Goal: Transaction & Acquisition: Purchase product/service

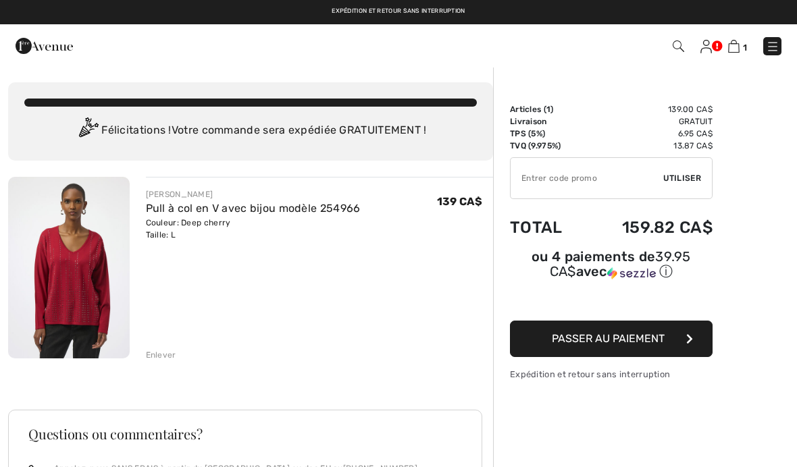
click at [771, 43] on img at bounding box center [773, 47] width 14 height 14
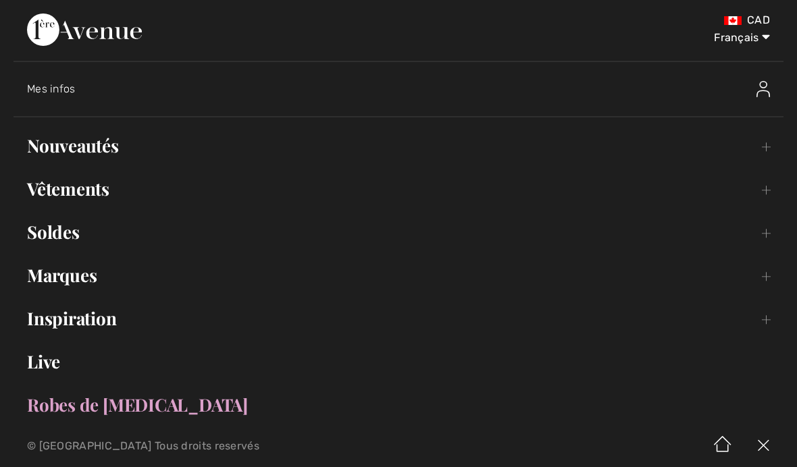
click at [45, 146] on link "Nouveautés Toggle submenu" at bounding box center [399, 146] width 770 height 30
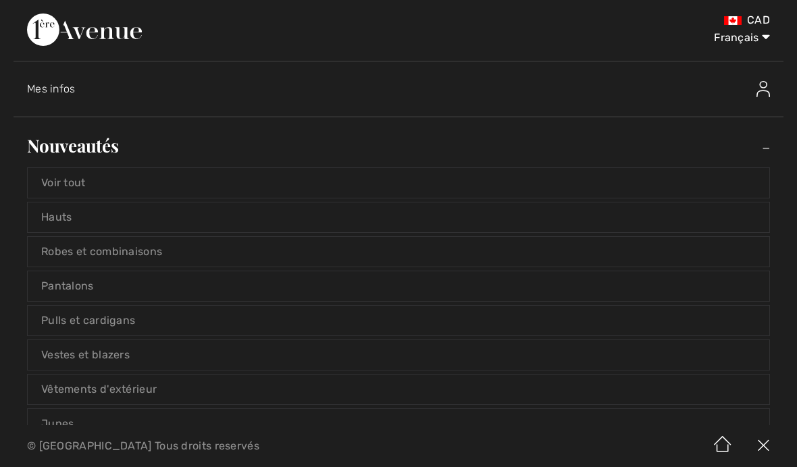
click at [51, 182] on link "Voir tout" at bounding box center [398, 183] width 741 height 30
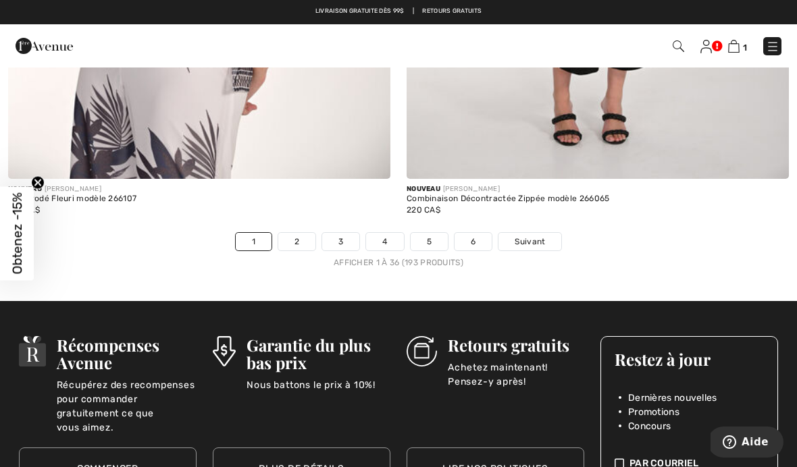
scroll to position [11635, 0]
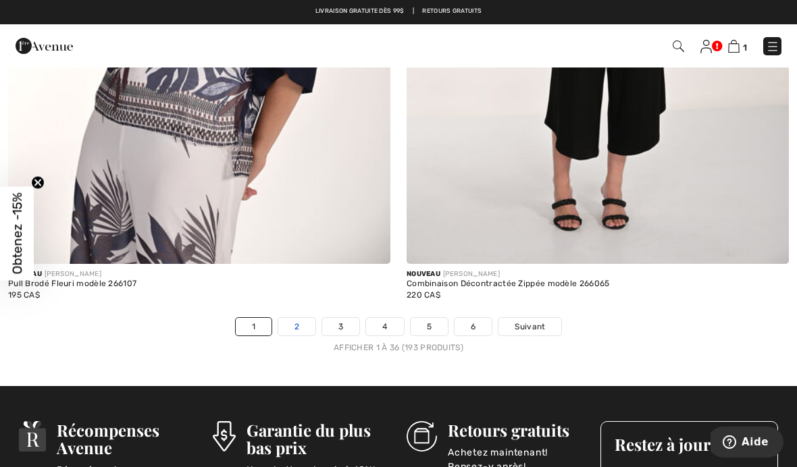
click at [295, 323] on link "2" at bounding box center [296, 327] width 37 height 18
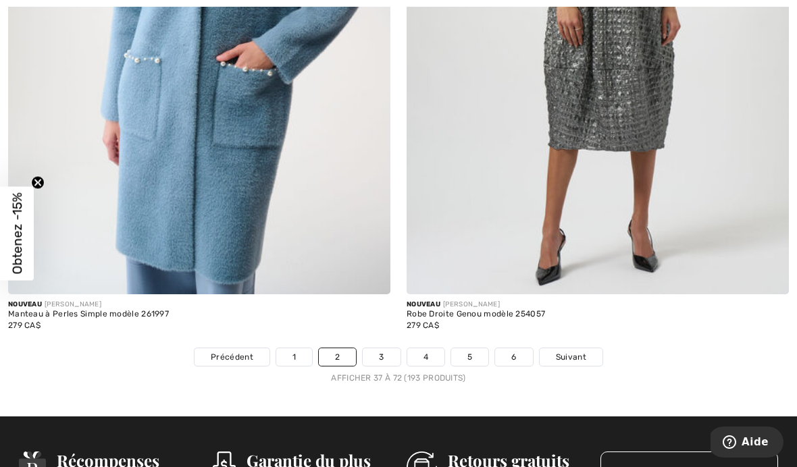
scroll to position [11765, 0]
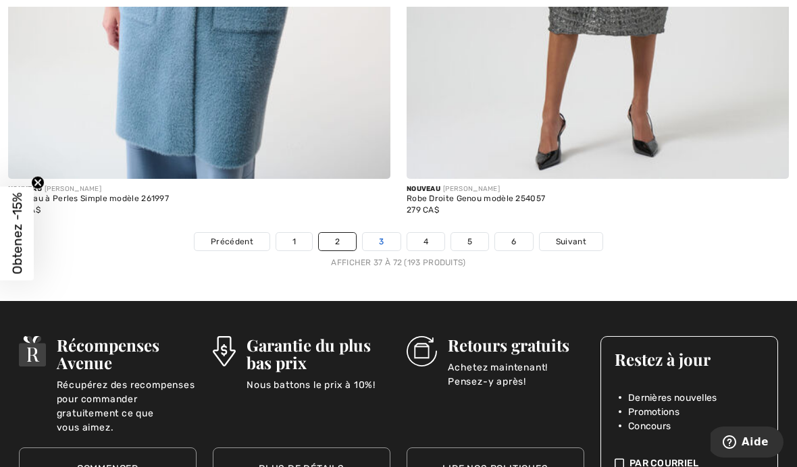
click at [377, 239] on link "3" at bounding box center [381, 242] width 37 height 18
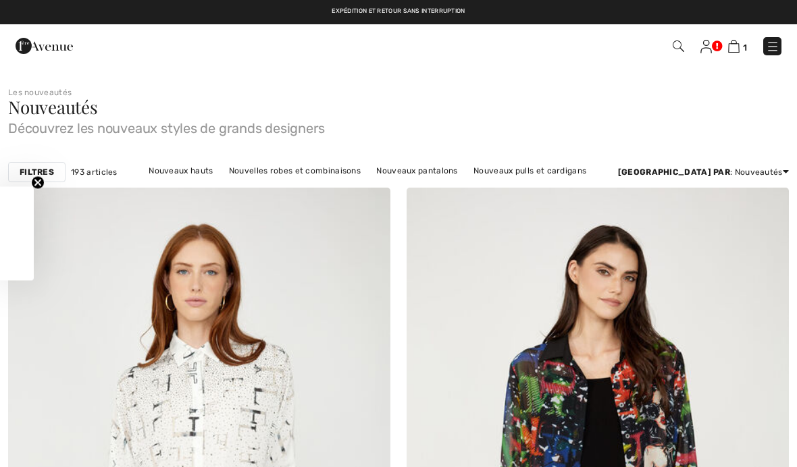
checkbox input "true"
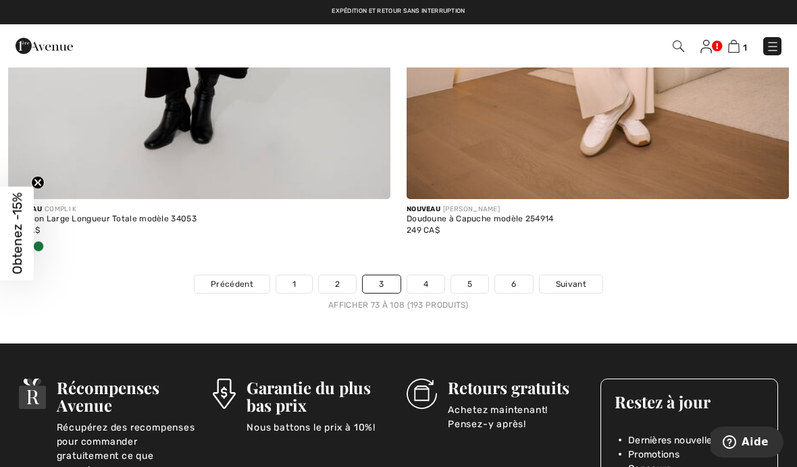
scroll to position [11728, 0]
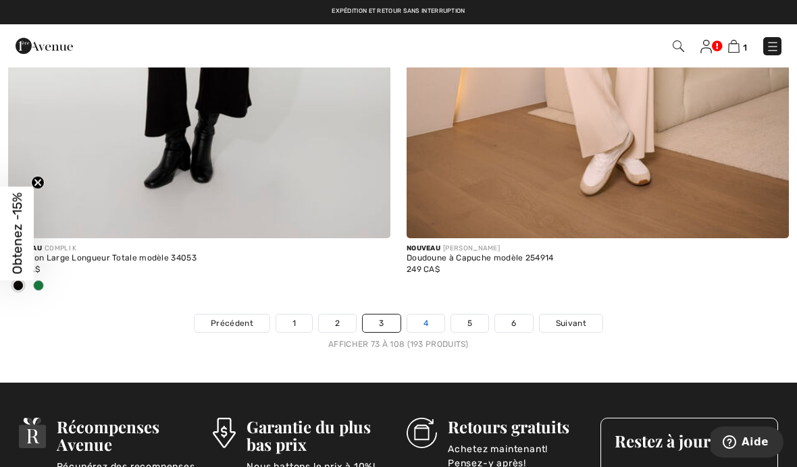
click at [430, 315] on link "4" at bounding box center [425, 324] width 37 height 18
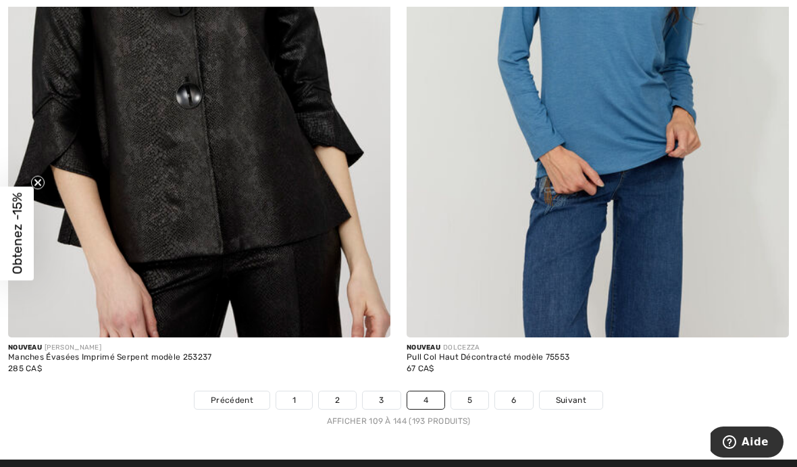
scroll to position [11666, 0]
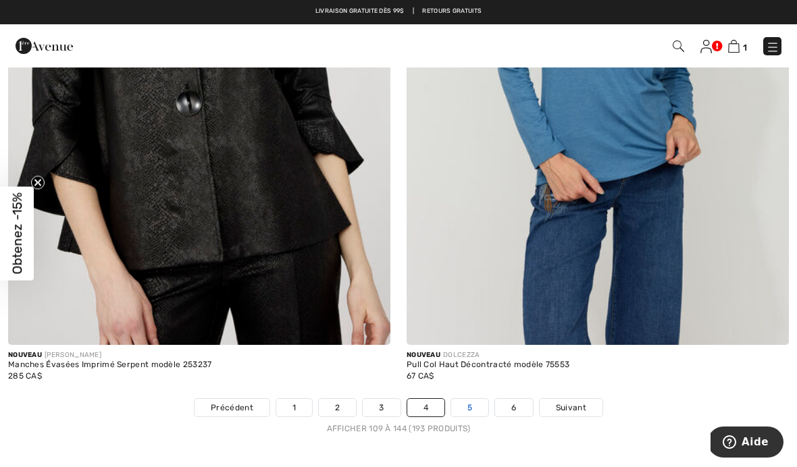
click at [468, 400] on link "5" at bounding box center [469, 408] width 37 height 18
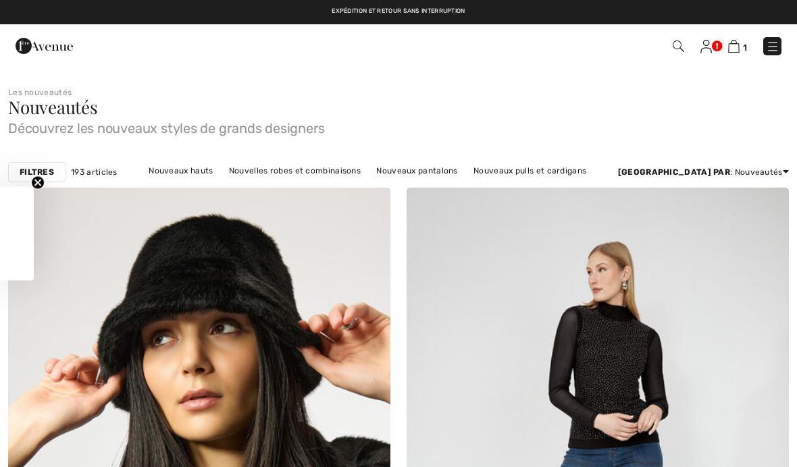
checkbox input "true"
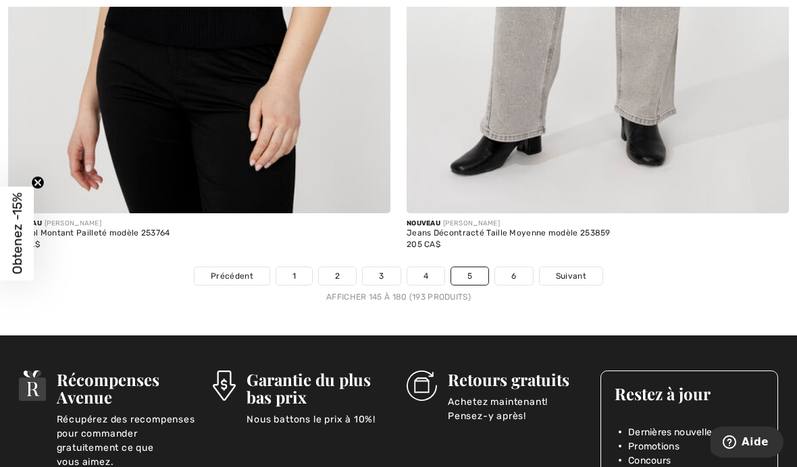
scroll to position [11820, 0]
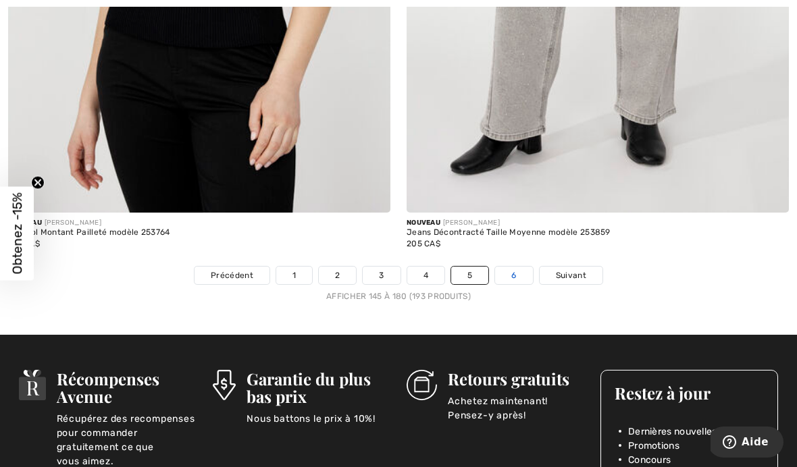
click at [519, 270] on link "6" at bounding box center [513, 276] width 37 height 18
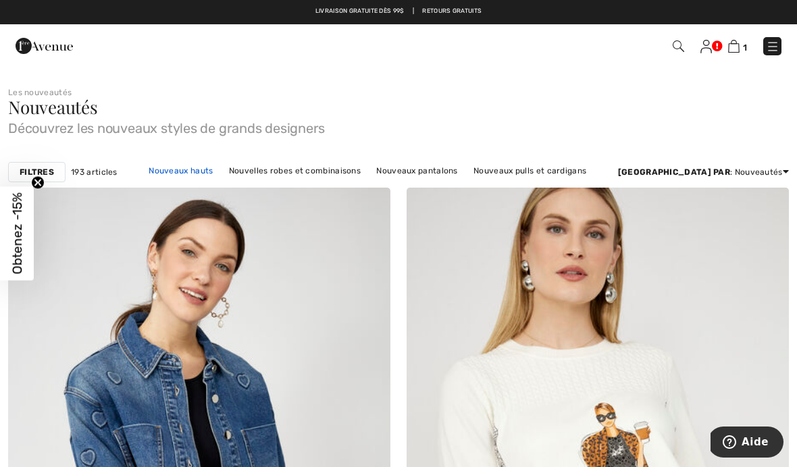
click at [219, 163] on link "Nouveaux hauts" at bounding box center [181, 171] width 78 height 18
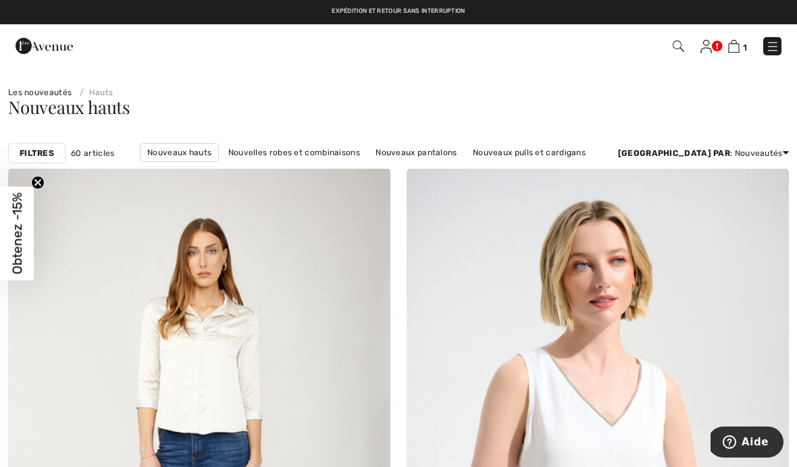
click at [319, 138] on div "Filtres 60 articles Nouveaux hauts Nouvelles robes et combinaisons Nouveaux pan…" at bounding box center [398, 153] width 797 height 31
click at [326, 155] on link "Nouvelles robes et combinaisons" at bounding box center [293, 153] width 145 height 18
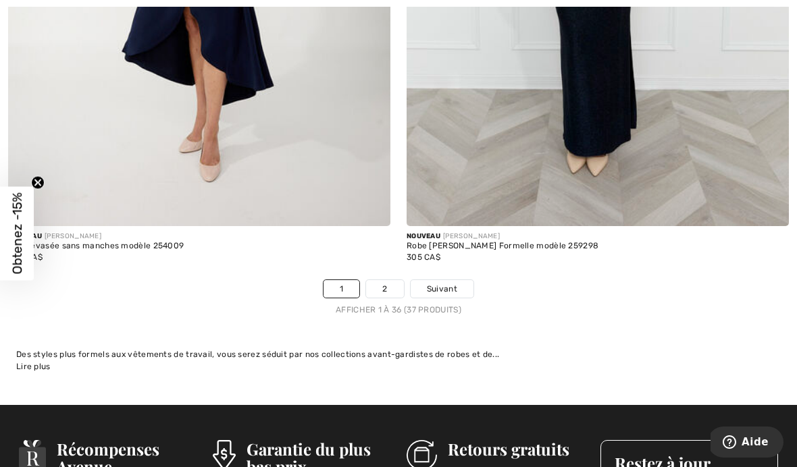
scroll to position [11788, 0]
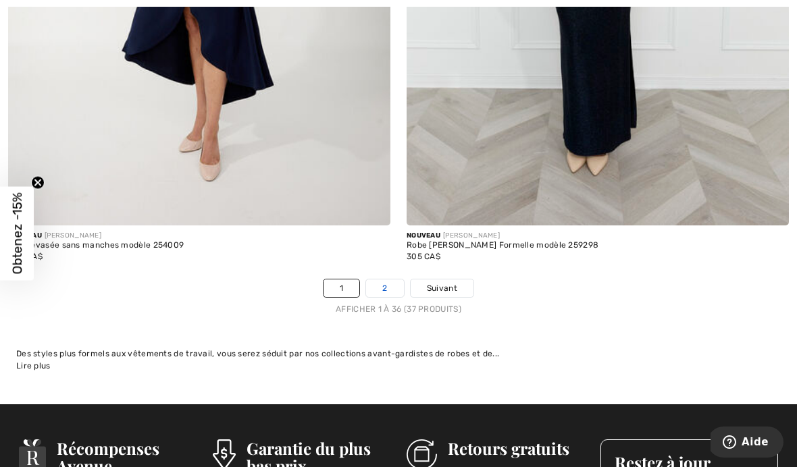
click at [402, 286] on link "2" at bounding box center [384, 288] width 37 height 18
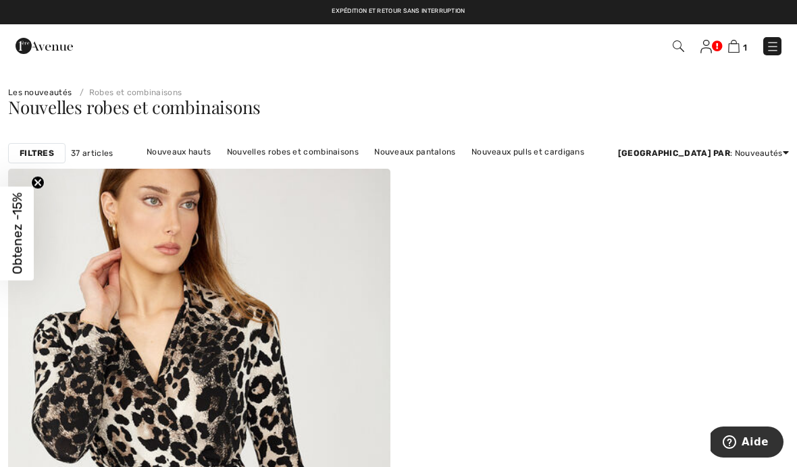
click at [780, 37] on link at bounding box center [772, 46] width 18 height 18
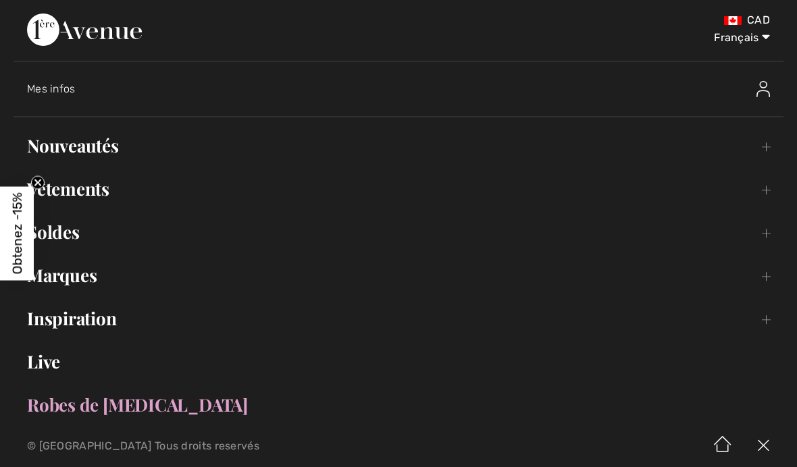
click at [111, 191] on link "Vêtements Toggle submenu" at bounding box center [399, 189] width 770 height 30
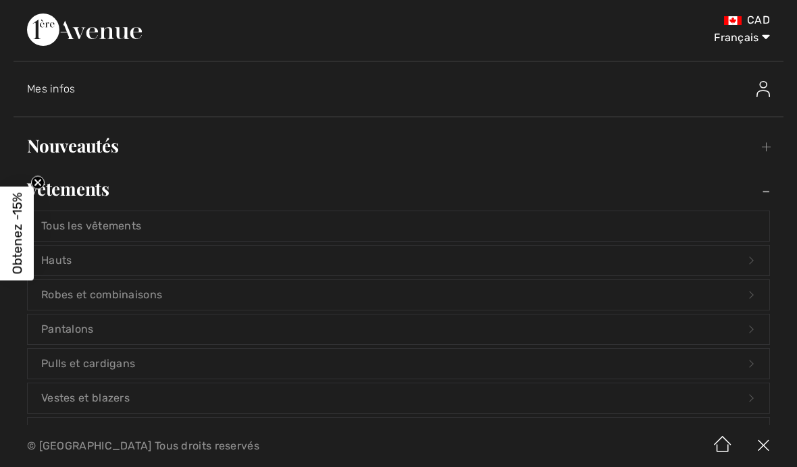
click at [148, 261] on link "Hauts Open submenu" at bounding box center [398, 261] width 741 height 30
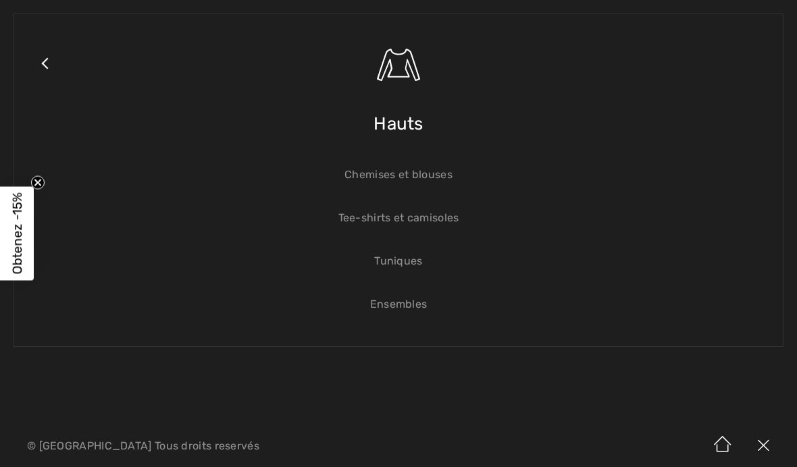
click at [412, 127] on span "Hauts" at bounding box center [398, 124] width 50 height 48
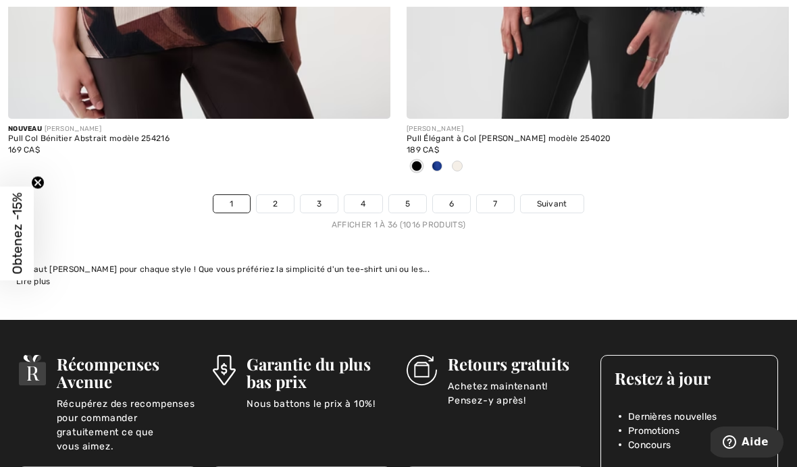
scroll to position [11813, 0]
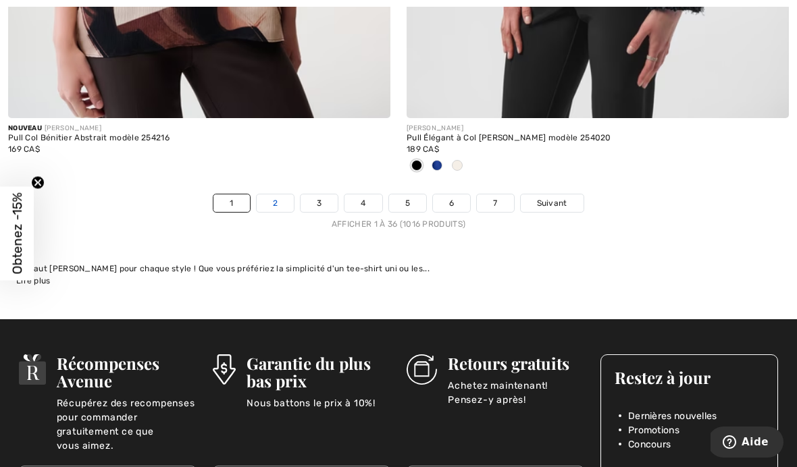
click at [281, 194] on link "2" at bounding box center [275, 203] width 37 height 18
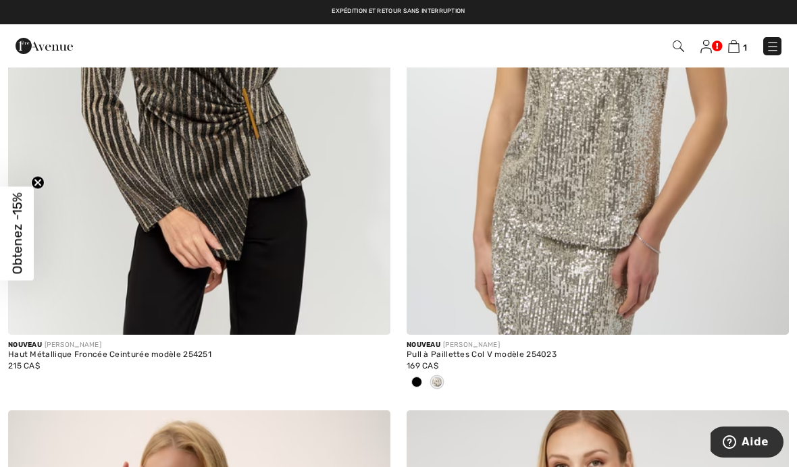
scroll to position [6465, 0]
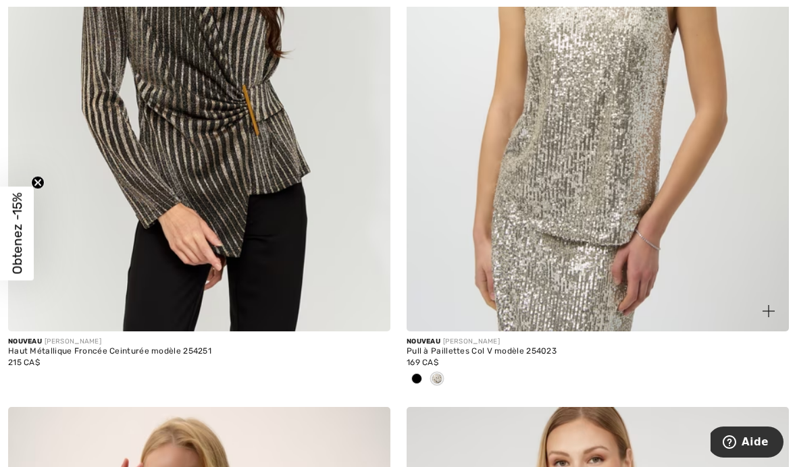
click at [611, 241] on img at bounding box center [597, 44] width 382 height 573
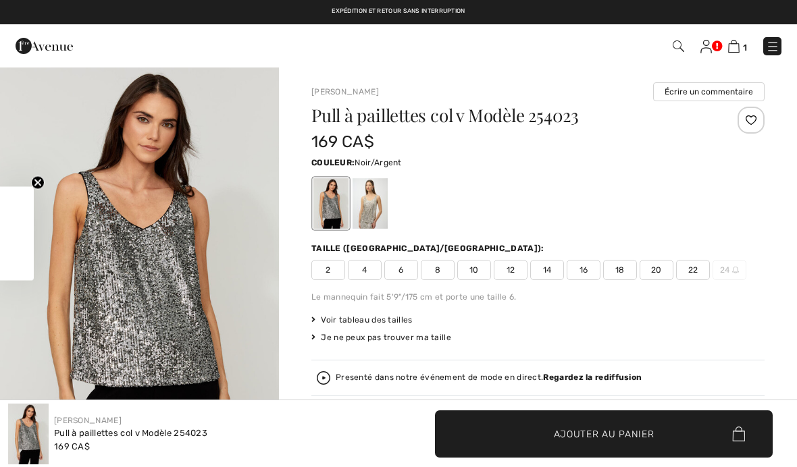
checkbox input "true"
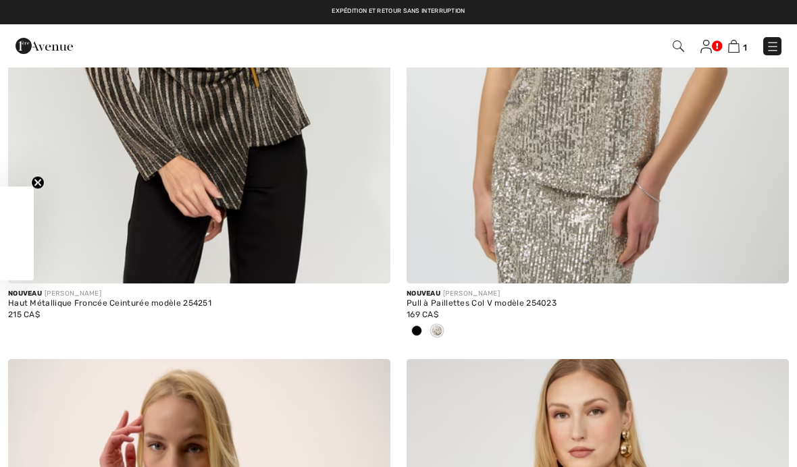
checkbox input "true"
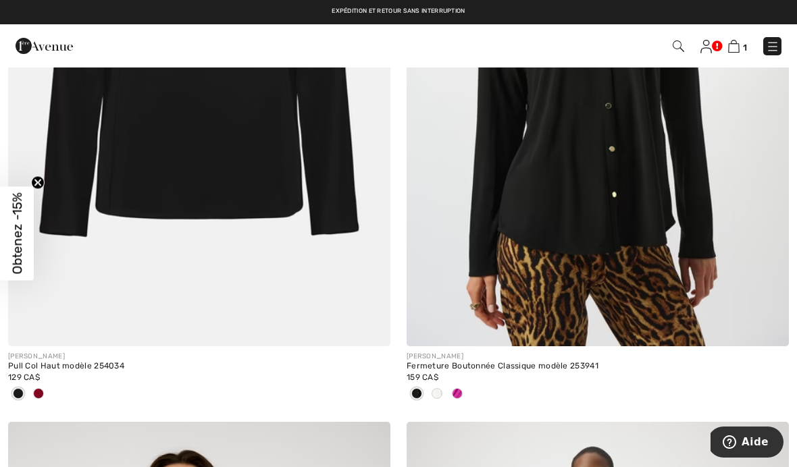
scroll to position [10349, 0]
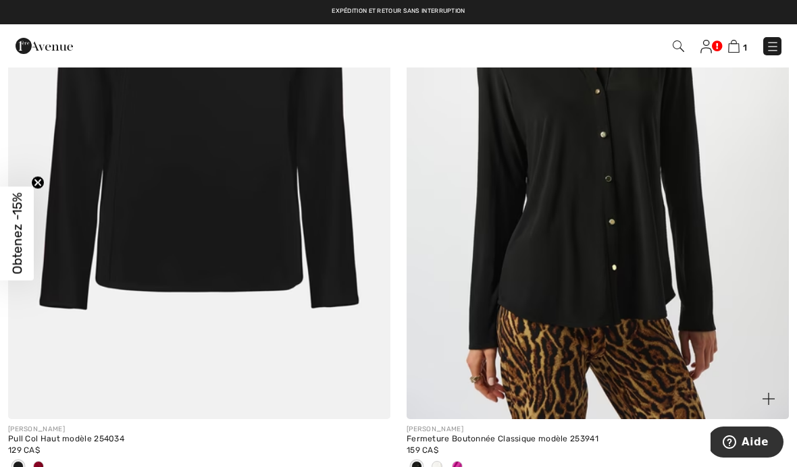
click at [460, 456] on div at bounding box center [457, 467] width 20 height 22
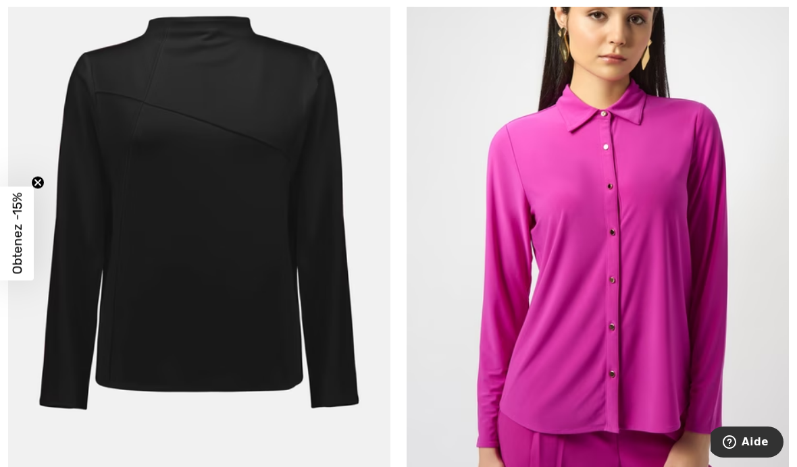
scroll to position [10405, 0]
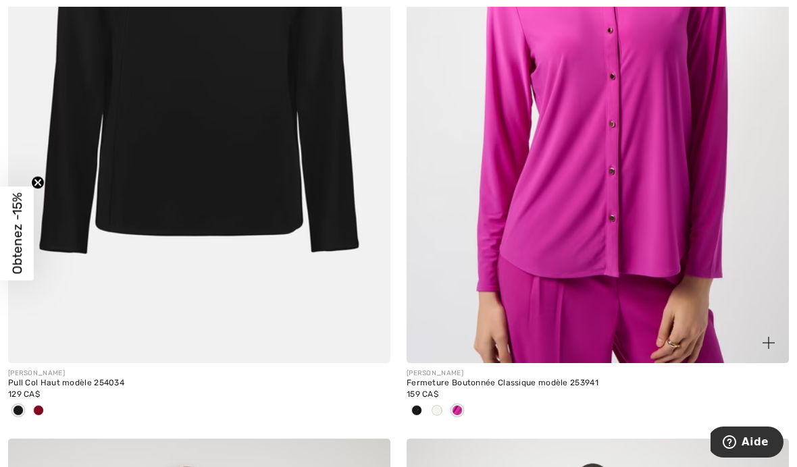
click at [437, 405] on span at bounding box center [436, 410] width 11 height 11
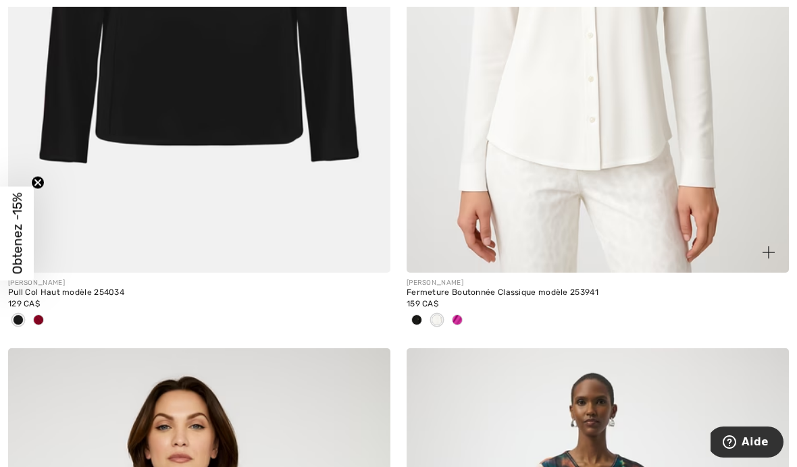
scroll to position [10599, 0]
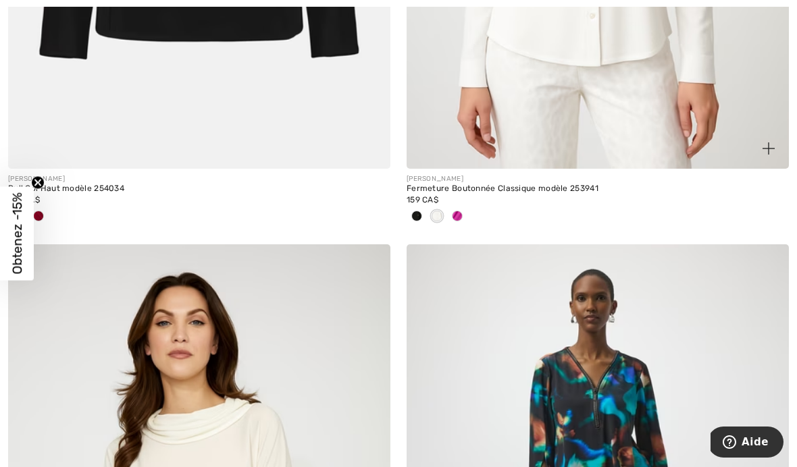
click at [458, 212] on span at bounding box center [457, 216] width 11 height 11
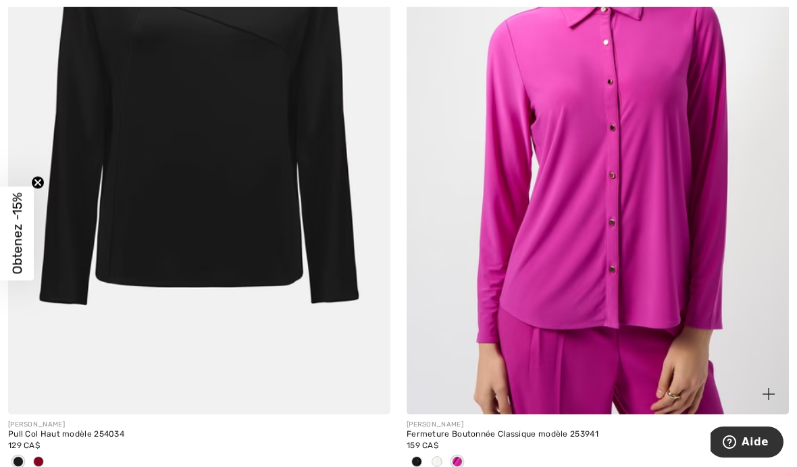
scroll to position [10463, 0]
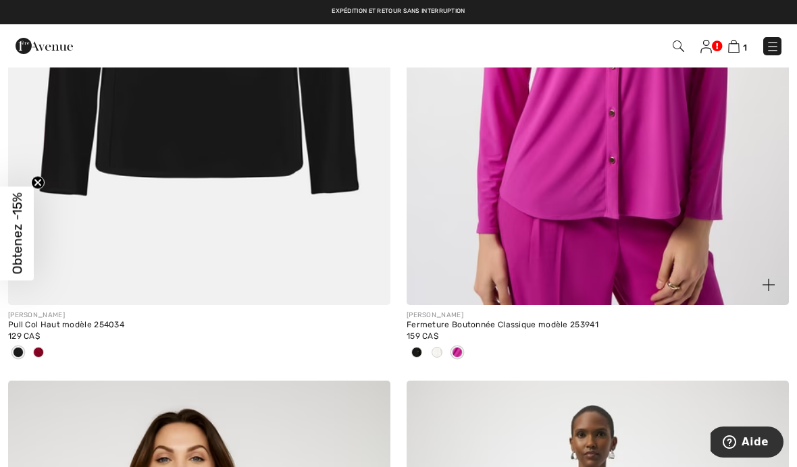
click at [426, 344] on div at bounding box center [416, 353] width 20 height 22
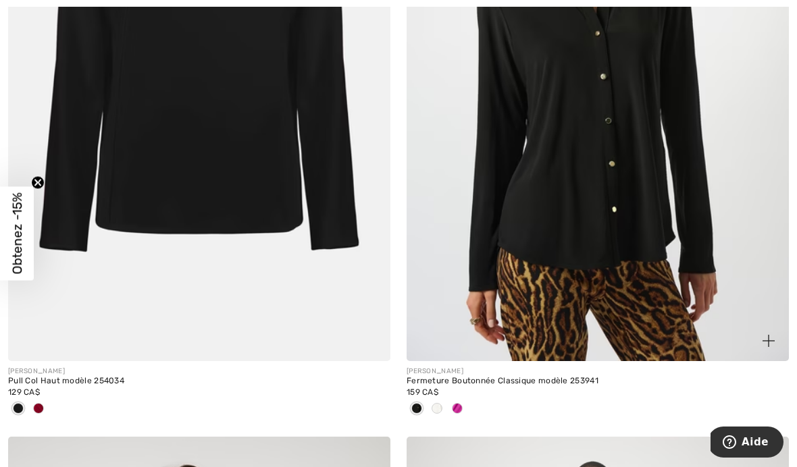
scroll to position [10507, 0]
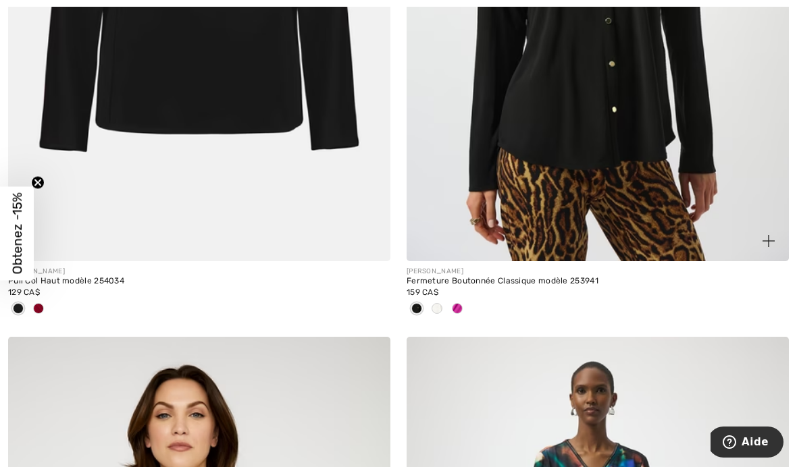
click at [456, 309] on div at bounding box center [457, 309] width 20 height 22
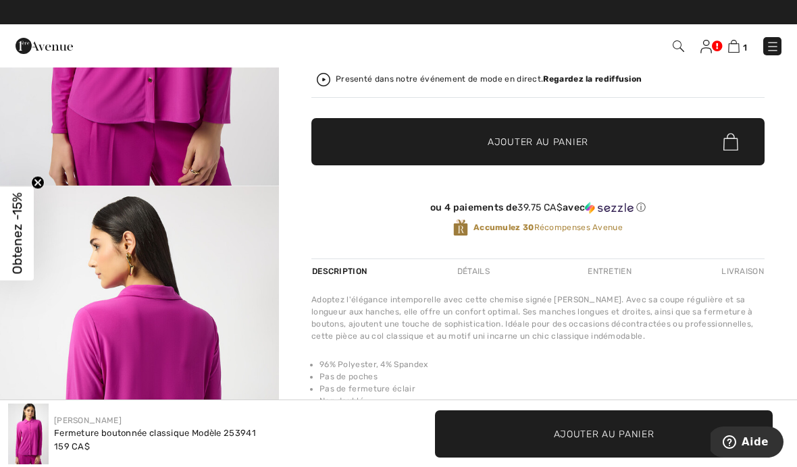
scroll to position [292, 0]
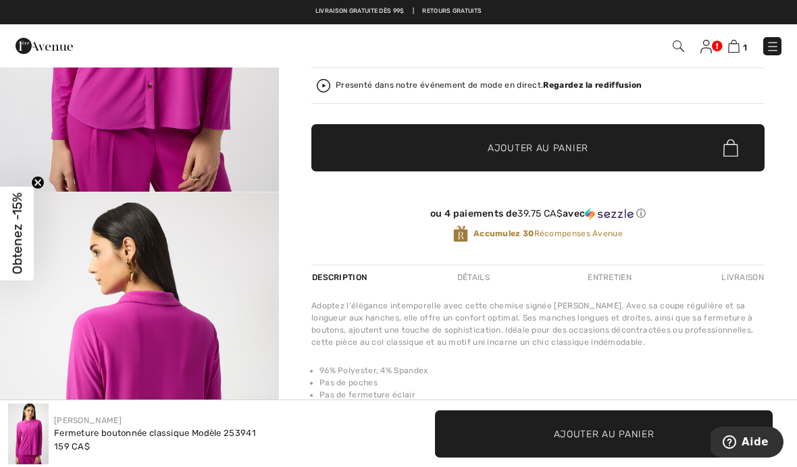
click at [478, 280] on div "Détails" at bounding box center [473, 277] width 55 height 24
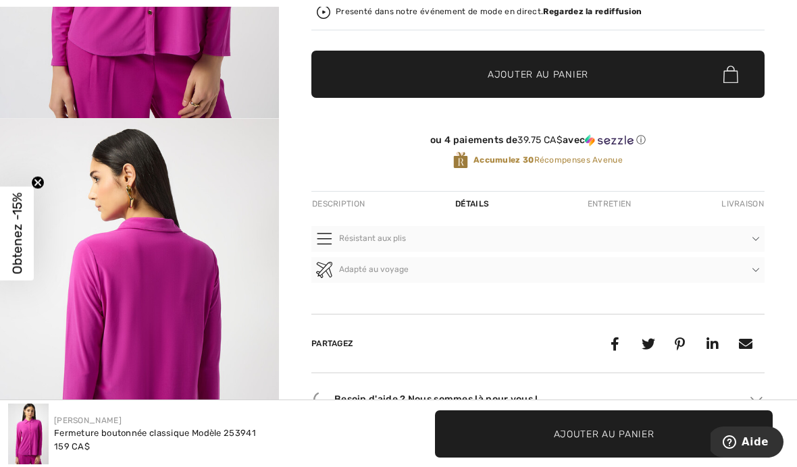
scroll to position [429, 0]
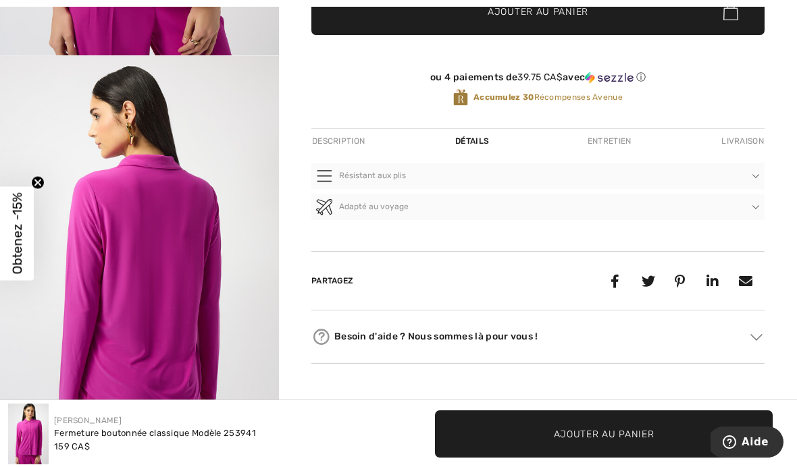
click at [614, 140] on div "Entretien" at bounding box center [609, 141] width 67 height 24
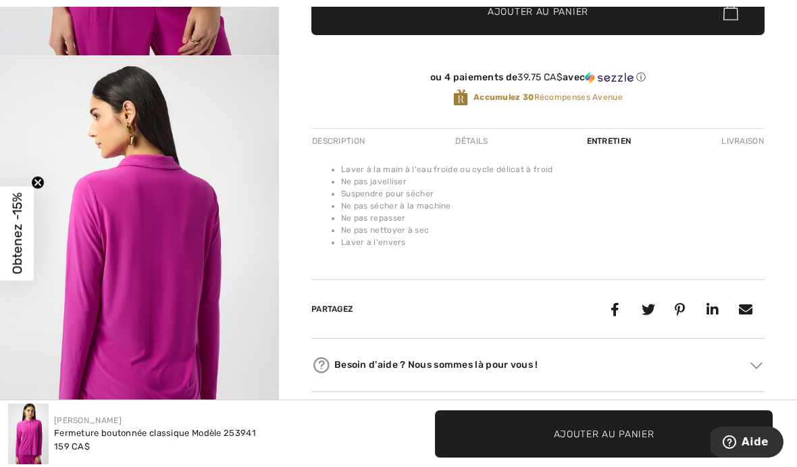
click at [755, 146] on div "Livraison" at bounding box center [741, 141] width 47 height 24
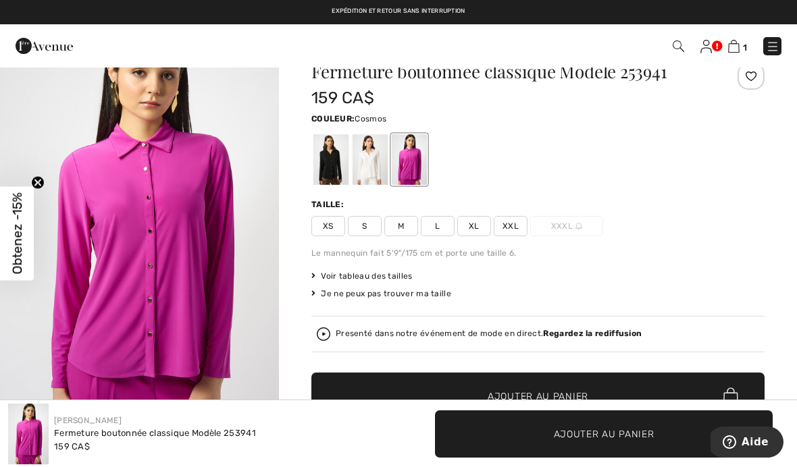
scroll to position [43, 0]
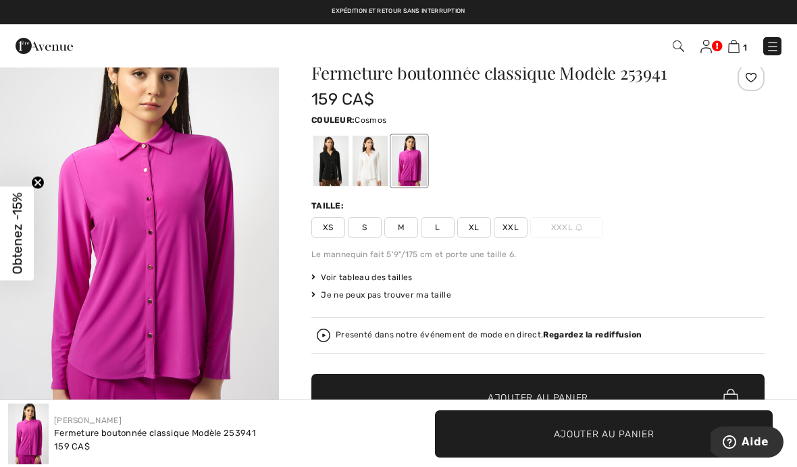
click at [347, 276] on span "Voir tableau des tailles" at bounding box center [361, 277] width 101 height 12
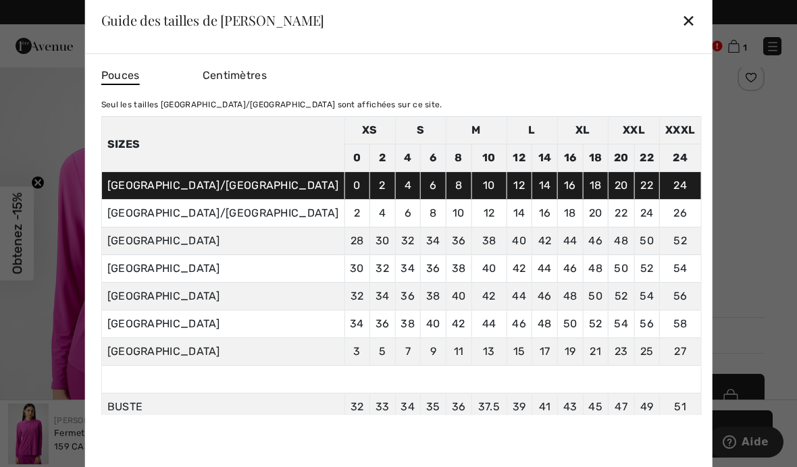
scroll to position [0, 0]
click at [681, 34] on div "✕" at bounding box center [688, 20] width 14 height 28
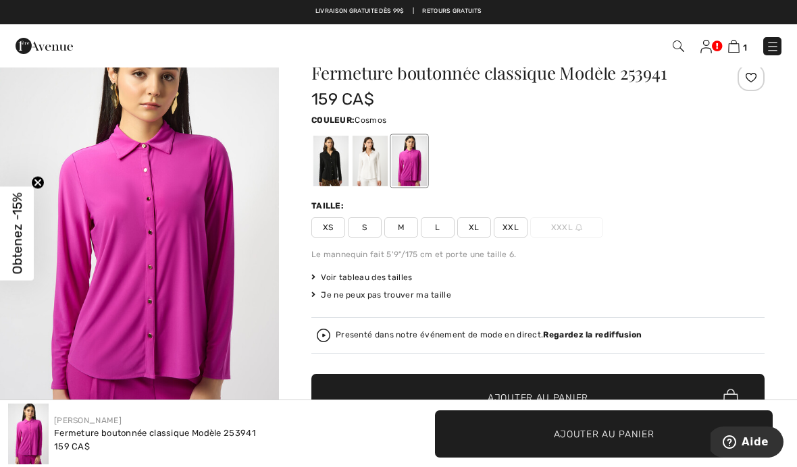
click at [444, 225] on span "L" at bounding box center [438, 227] width 34 height 20
click at [547, 382] on span "✔ Ajouté au panier Ajouter au panier" at bounding box center [537, 397] width 453 height 47
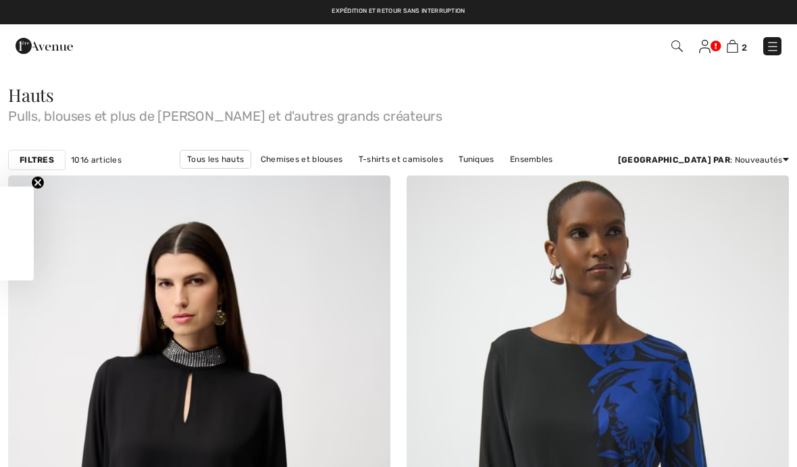
checkbox input "true"
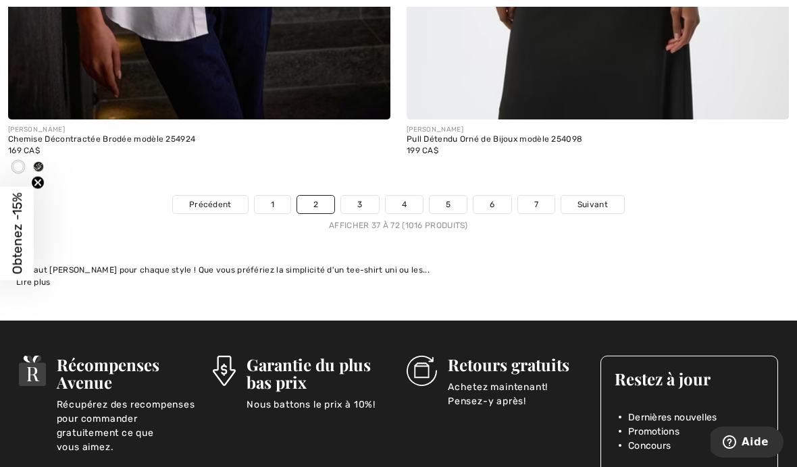
scroll to position [11951, 0]
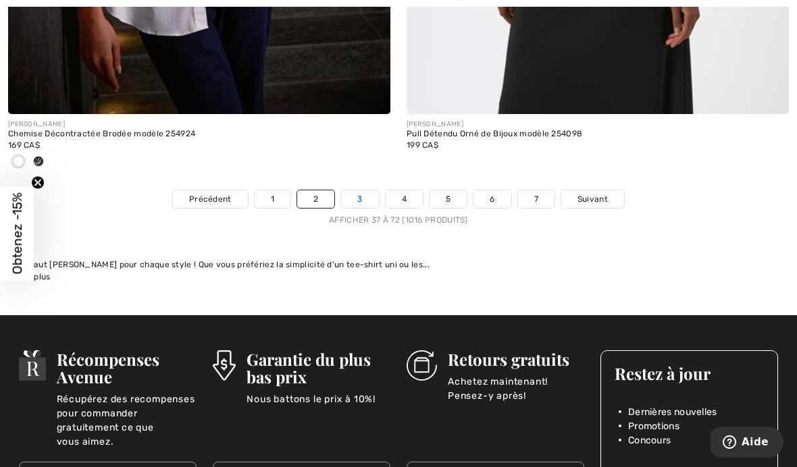
click at [355, 196] on link "3" at bounding box center [359, 199] width 37 height 18
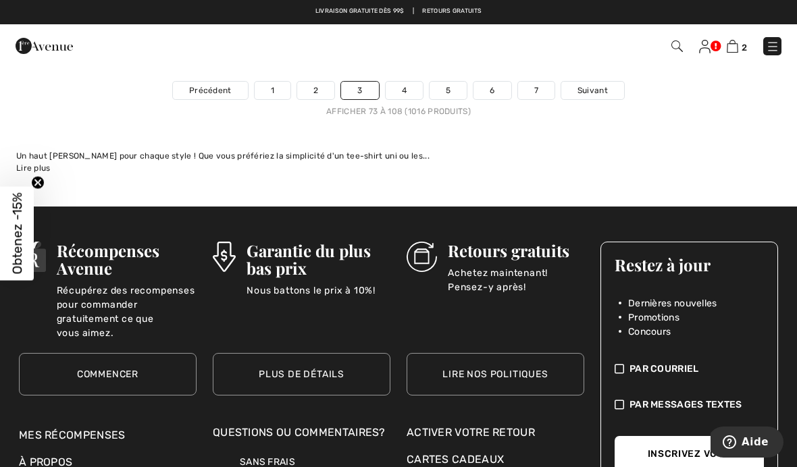
scroll to position [11572, 0]
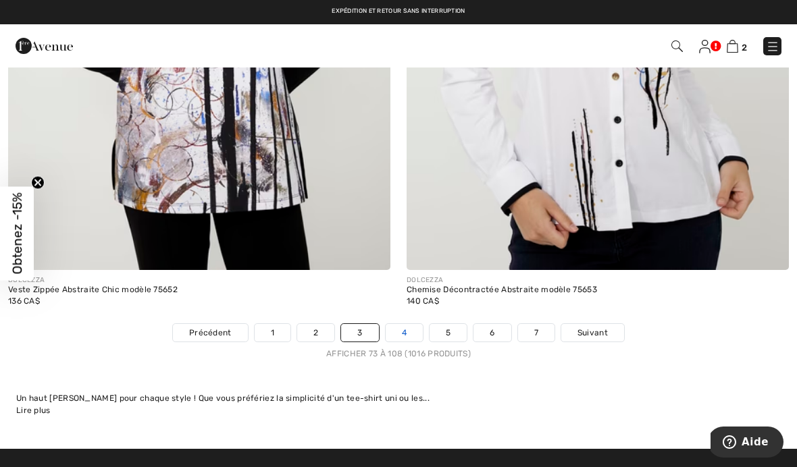
click at [411, 324] on link "4" at bounding box center [403, 333] width 37 height 18
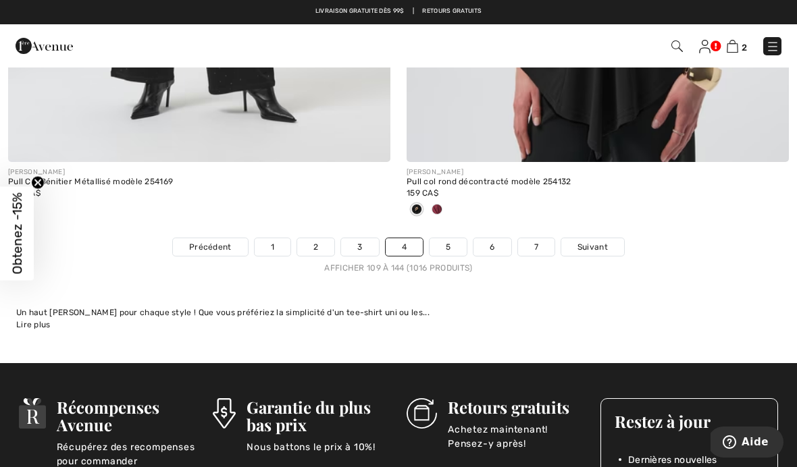
scroll to position [11728, 0]
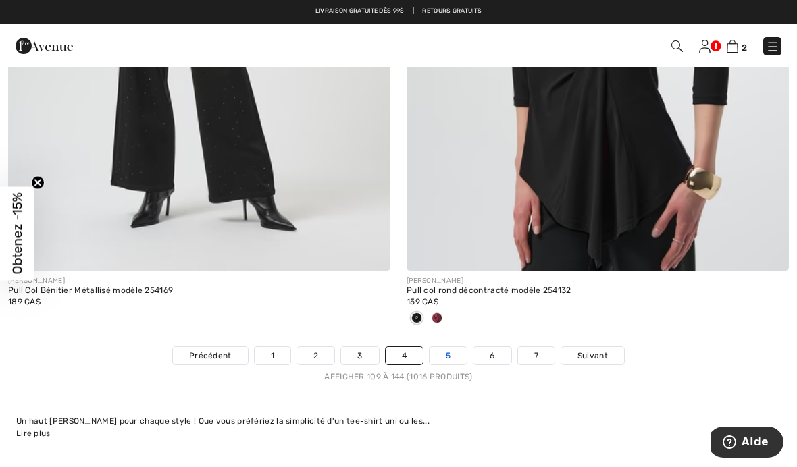
click at [450, 347] on link "5" at bounding box center [447, 356] width 37 height 18
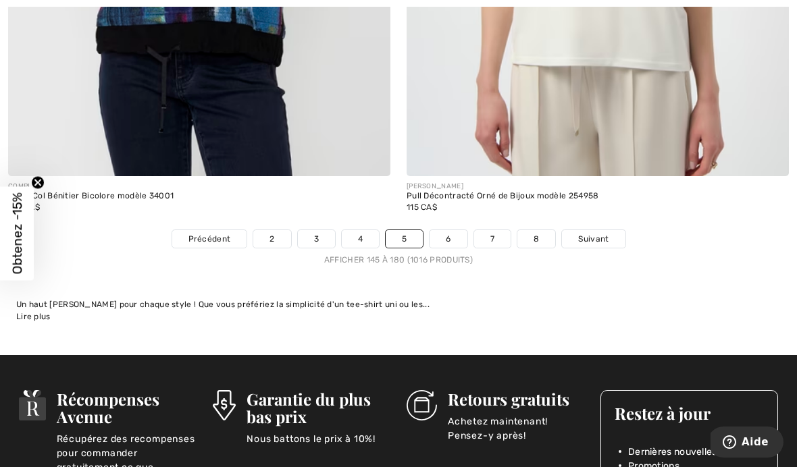
scroll to position [11857, 0]
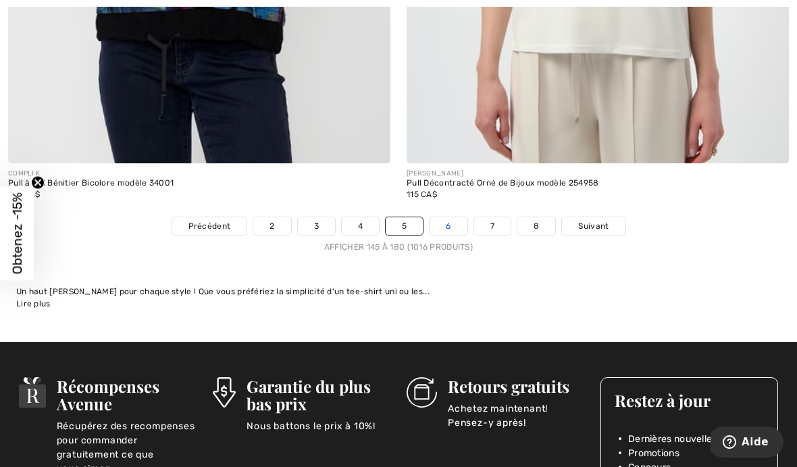
click at [450, 220] on link "6" at bounding box center [447, 226] width 37 height 18
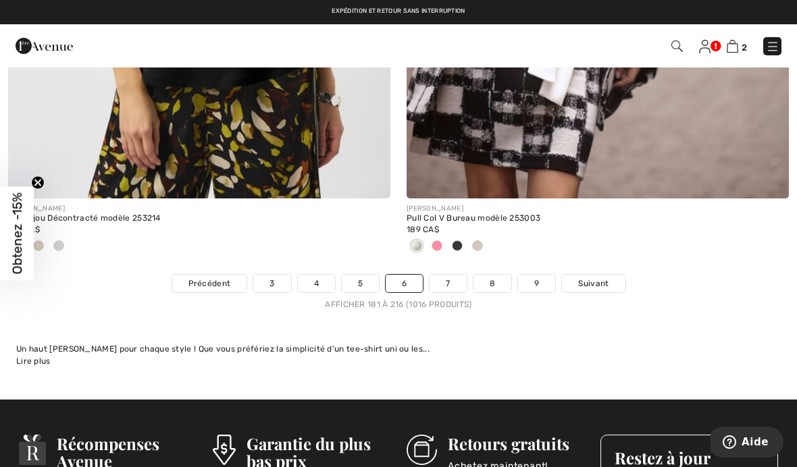
scroll to position [11711, 0]
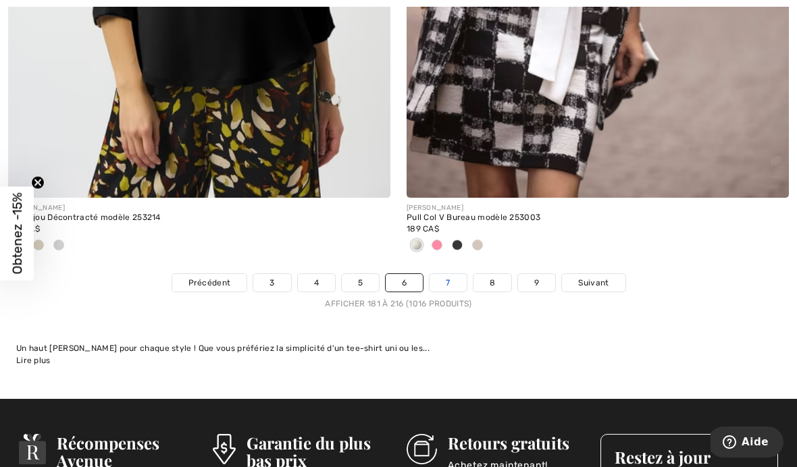
click at [464, 280] on link "7" at bounding box center [447, 283] width 36 height 18
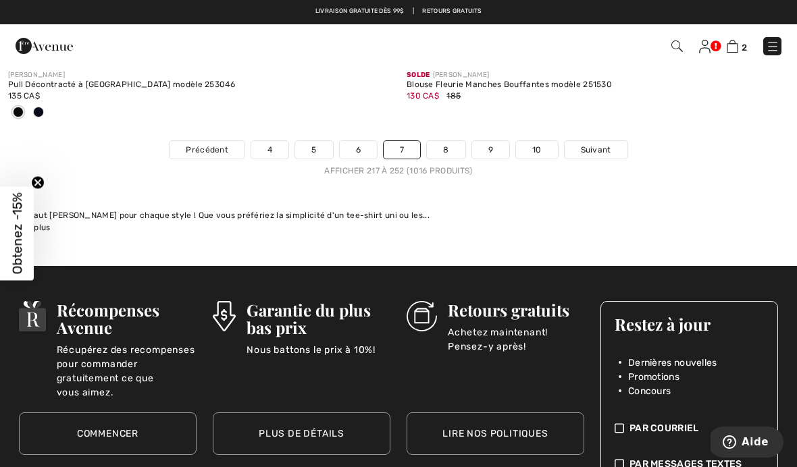
scroll to position [11926, 0]
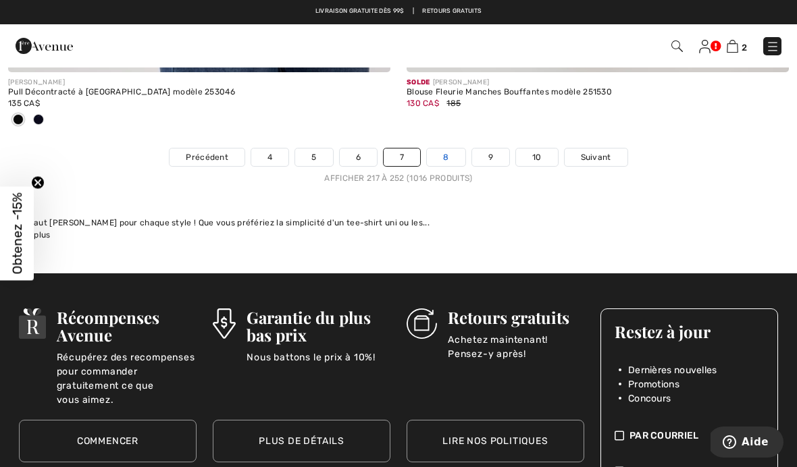
click at [453, 155] on link "8" at bounding box center [446, 158] width 38 height 18
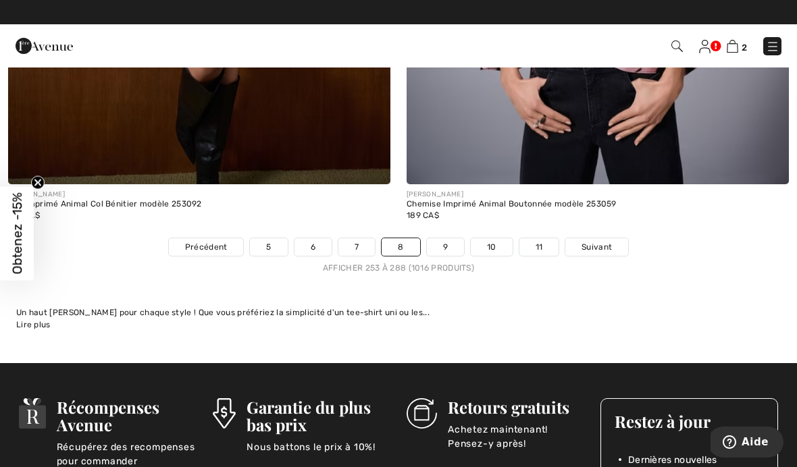
scroll to position [11698, 0]
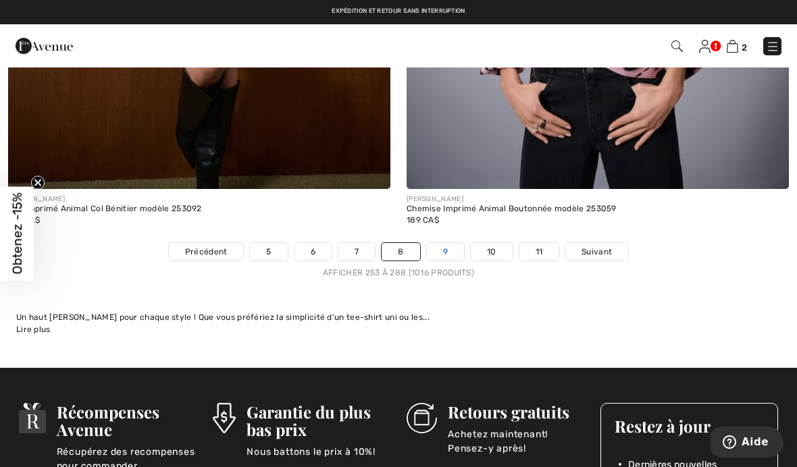
click at [446, 243] on link "9" at bounding box center [445, 252] width 37 height 18
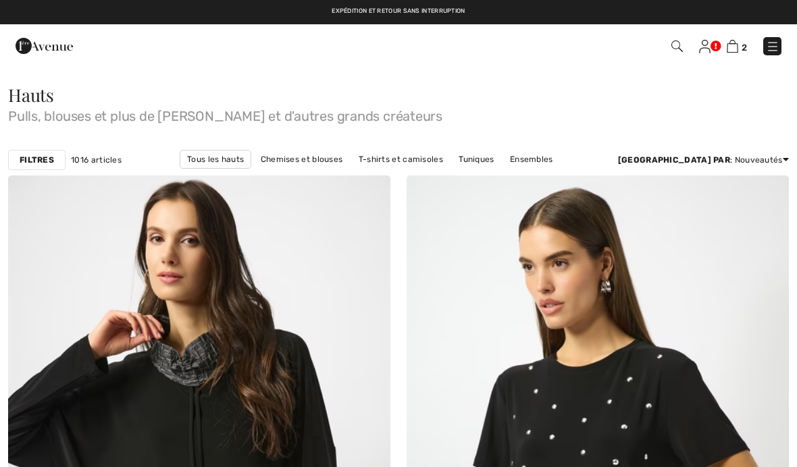
checkbox input "true"
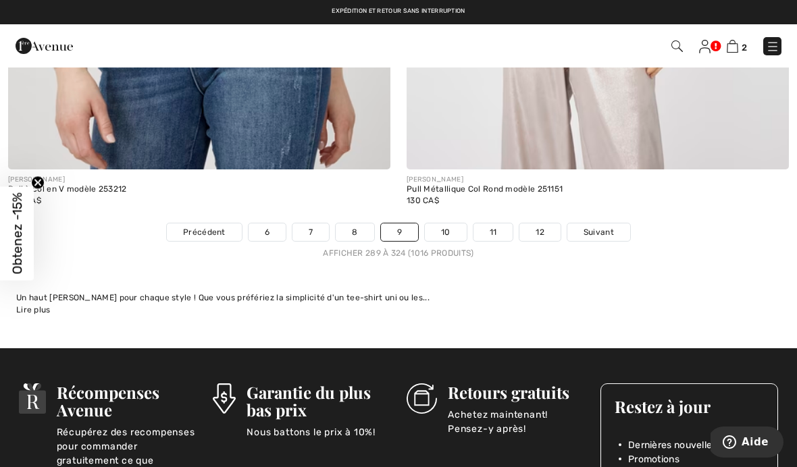
scroll to position [11651, 0]
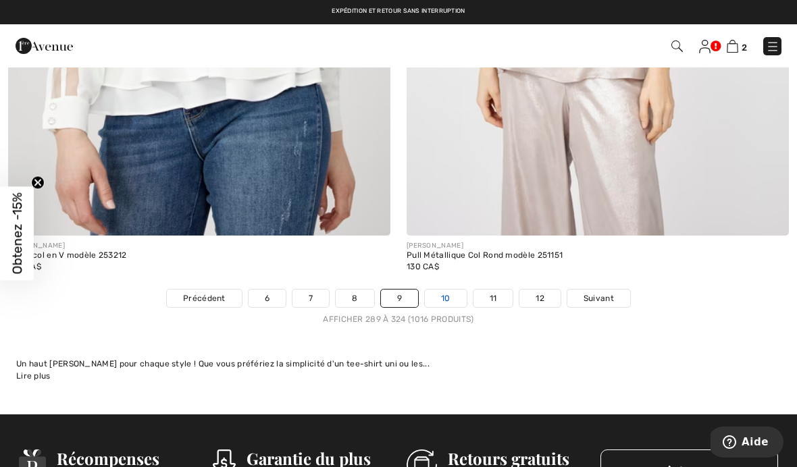
click at [448, 290] on link "10" at bounding box center [446, 299] width 42 height 18
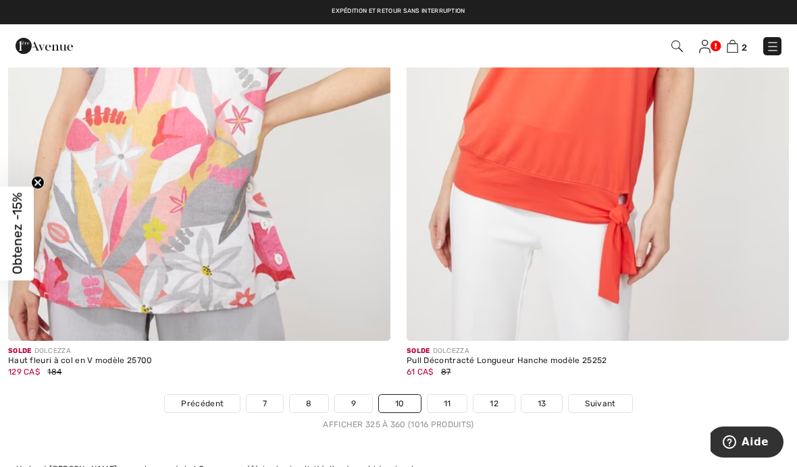
scroll to position [11566, 0]
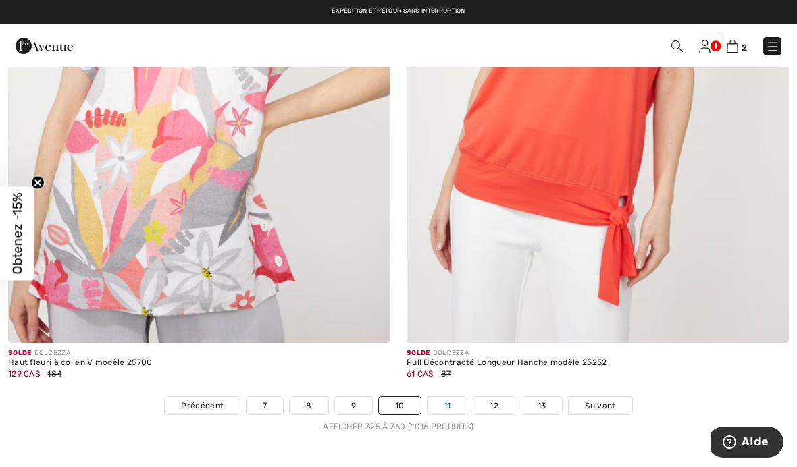
click at [450, 397] on link "11" at bounding box center [447, 406] width 40 height 18
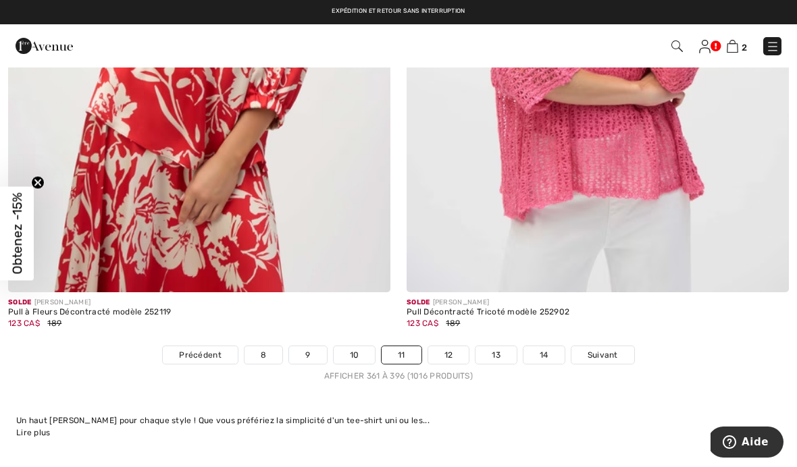
scroll to position [11636, 0]
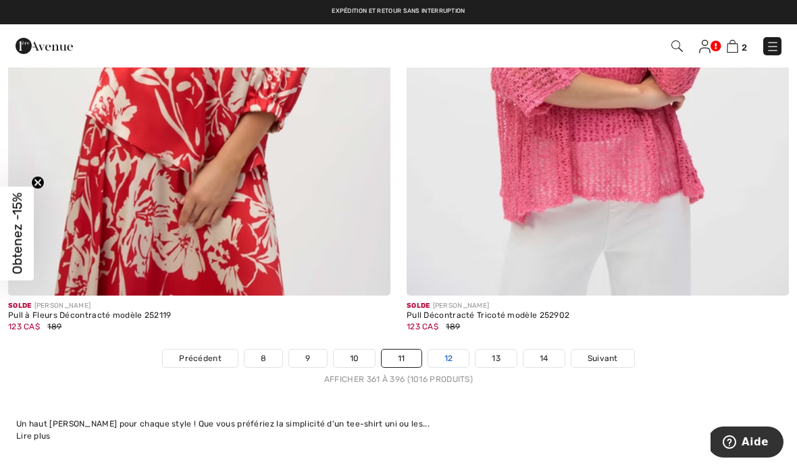
click at [452, 350] on link "12" at bounding box center [448, 359] width 41 height 18
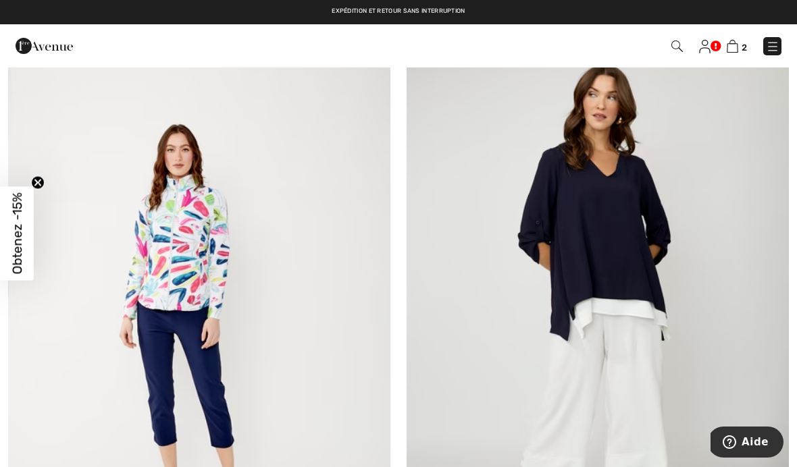
scroll to position [8268, 0]
